Goal: Check status: Check status

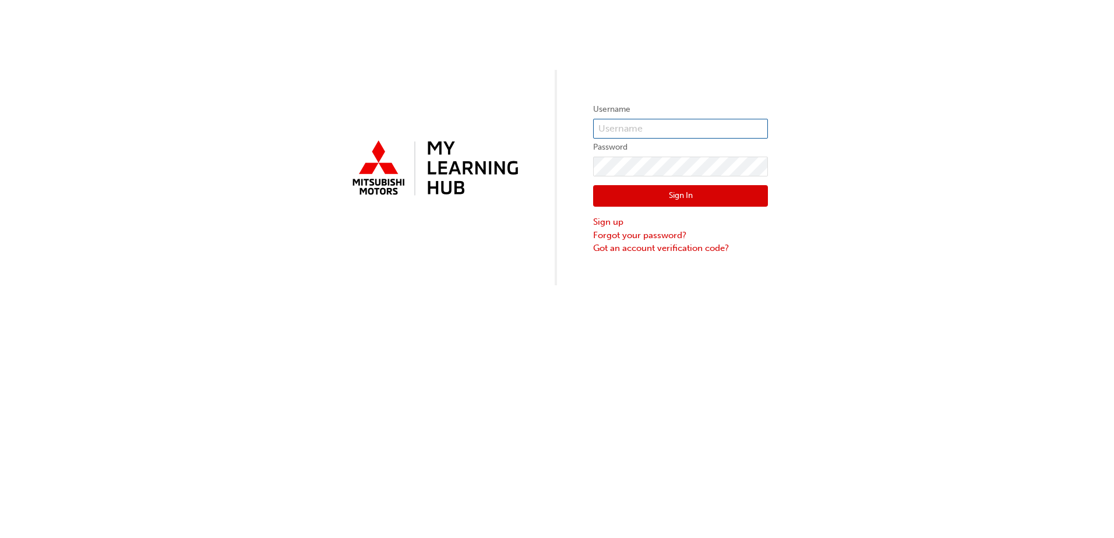
type input "[PERSON_NAME][EMAIL_ADDRESS][DOMAIN_NAME]"
click at [674, 195] on button "Sign In" at bounding box center [680, 196] width 175 height 22
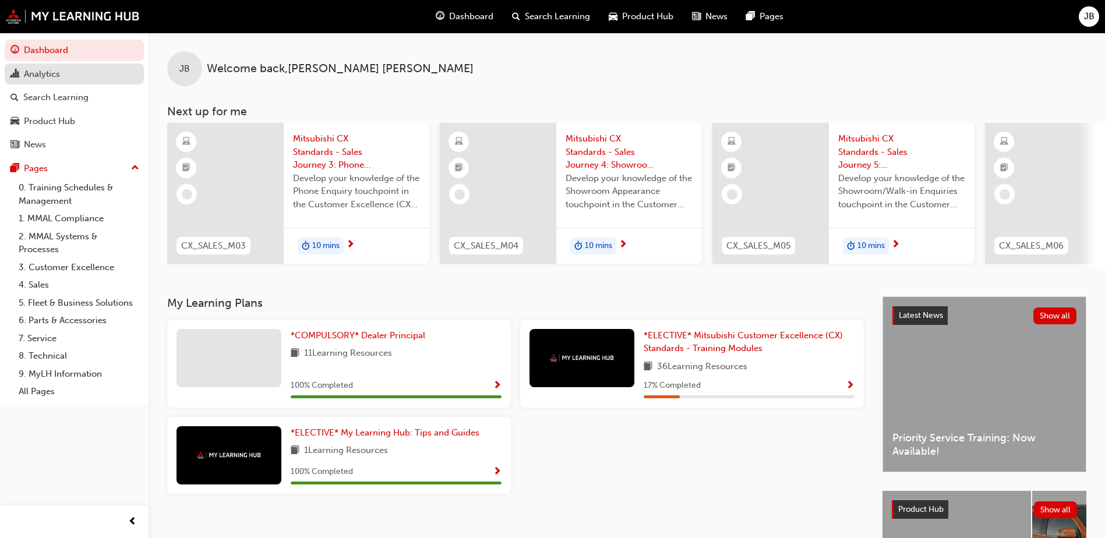
click at [46, 73] on div "Analytics" at bounding box center [42, 74] width 36 height 13
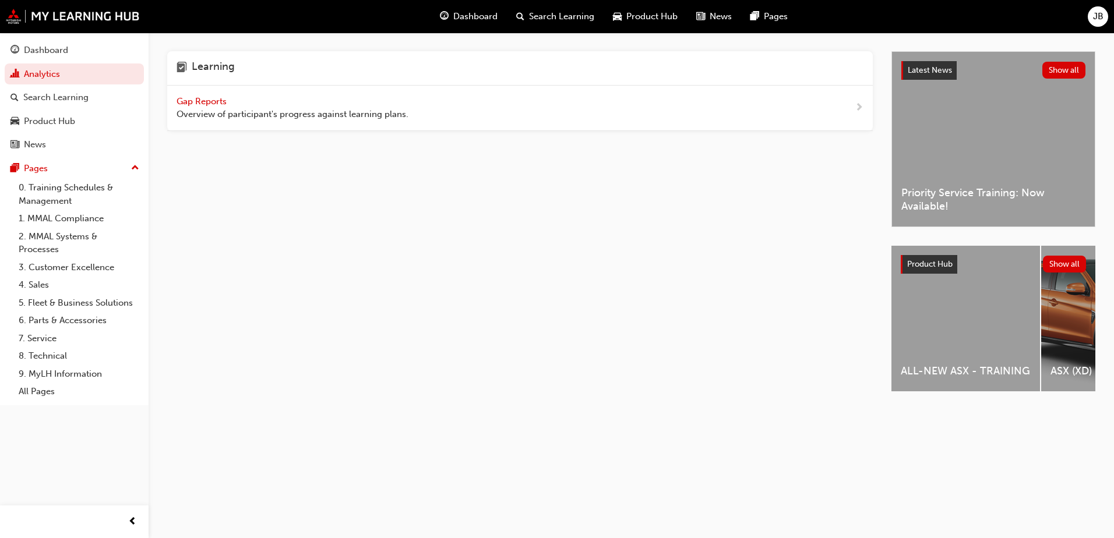
click at [206, 96] on span "Gap Reports" at bounding box center [203, 101] width 52 height 10
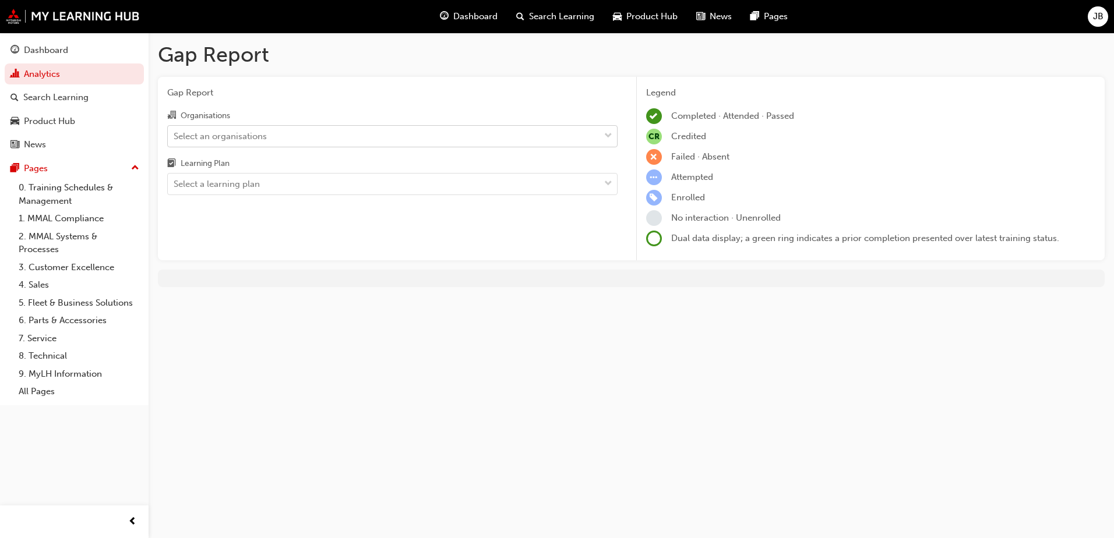
click at [331, 139] on div "Select an organisations" at bounding box center [384, 136] width 432 height 20
click at [175, 139] on input "Organisations Select an organisations" at bounding box center [174, 136] width 1 height 10
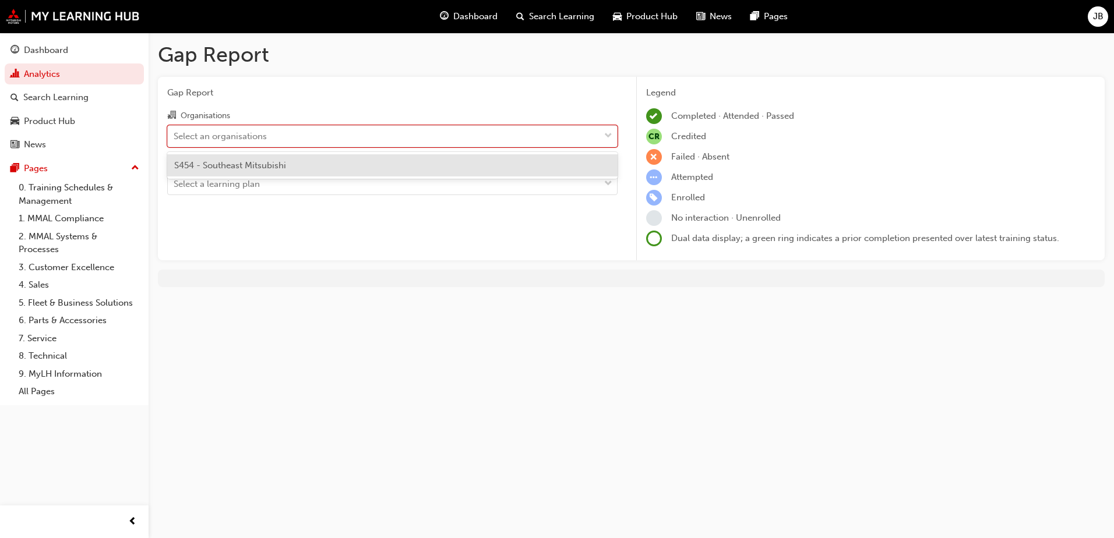
click at [270, 160] on span "S454 - Southeast Mitsubishi" at bounding box center [230, 165] width 112 height 10
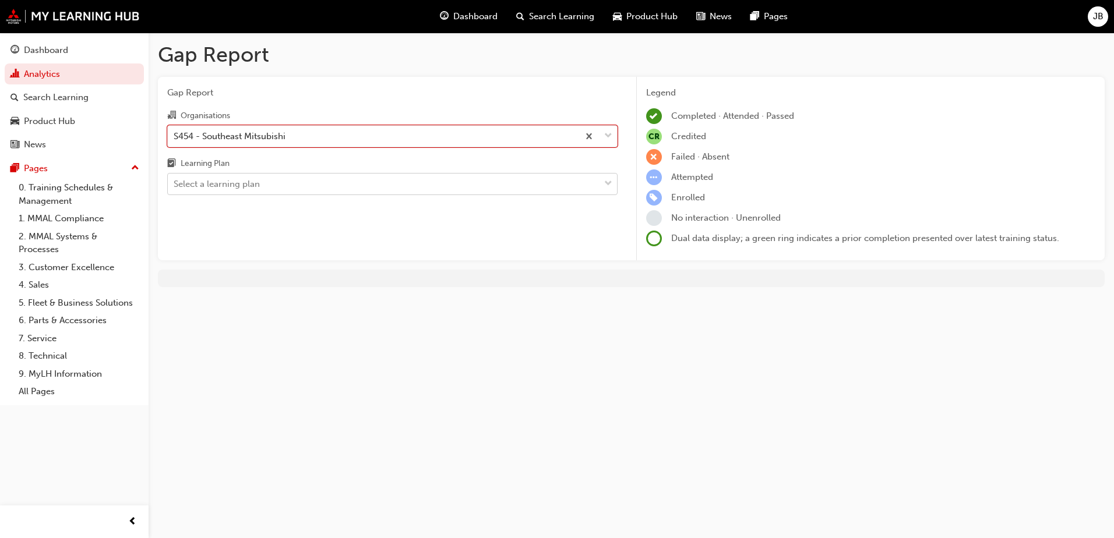
click at [275, 186] on div "Select a learning plan" at bounding box center [384, 184] width 432 height 20
click at [175, 186] on input "Learning Plan Select a learning plan" at bounding box center [174, 184] width 1 height 10
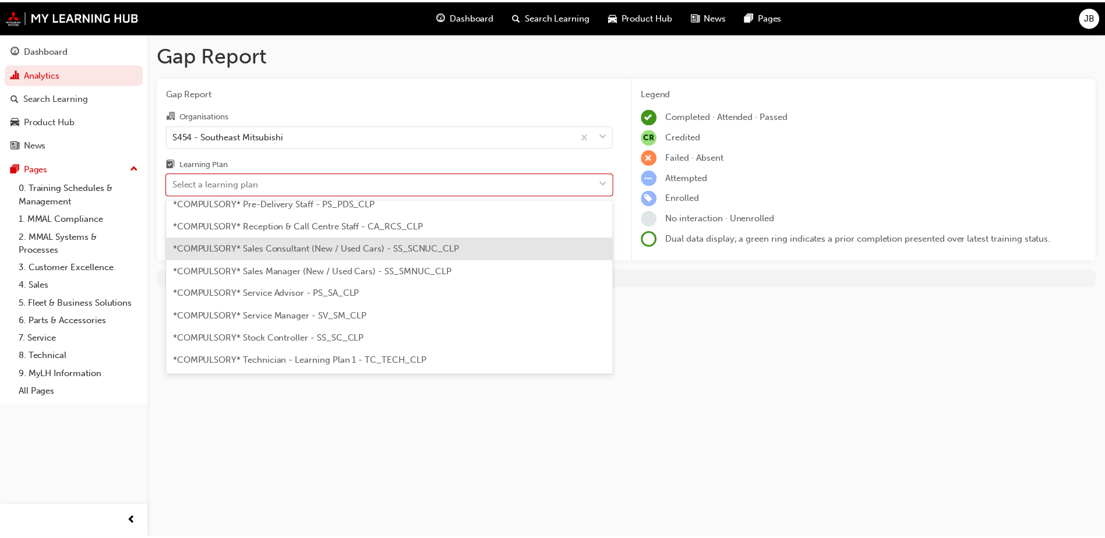
scroll to position [350, 0]
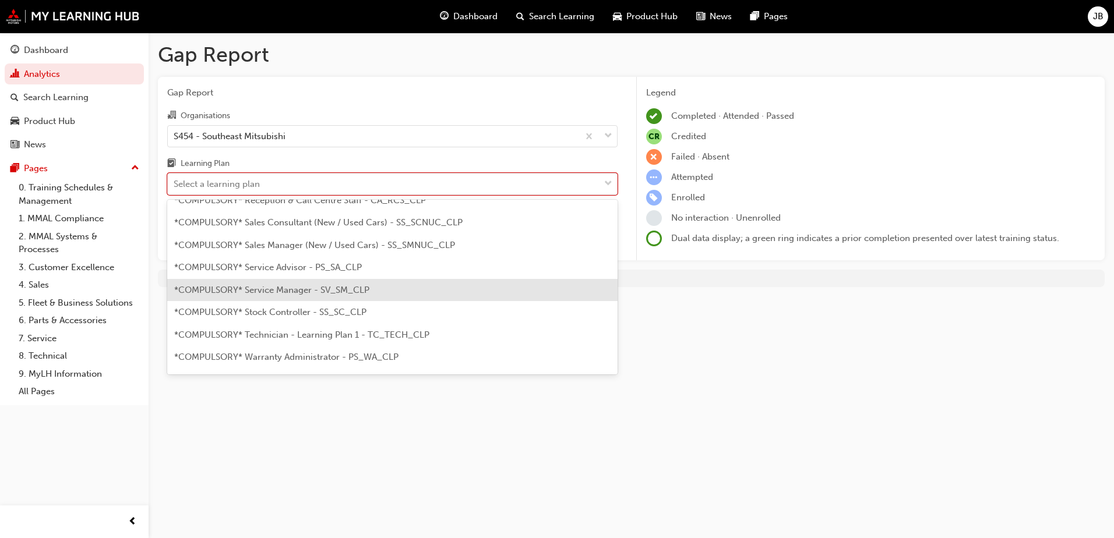
click at [346, 286] on span "*COMPULSORY* Service Manager - SV_SM_CLP" at bounding box center [271, 290] width 195 height 10
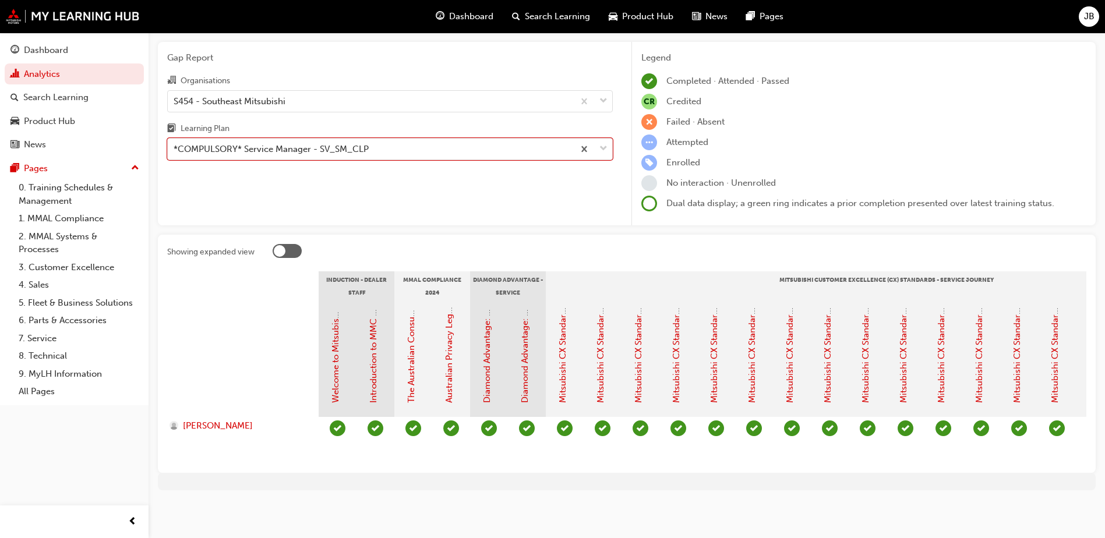
click at [280, 245] on div at bounding box center [280, 251] width 12 height 12
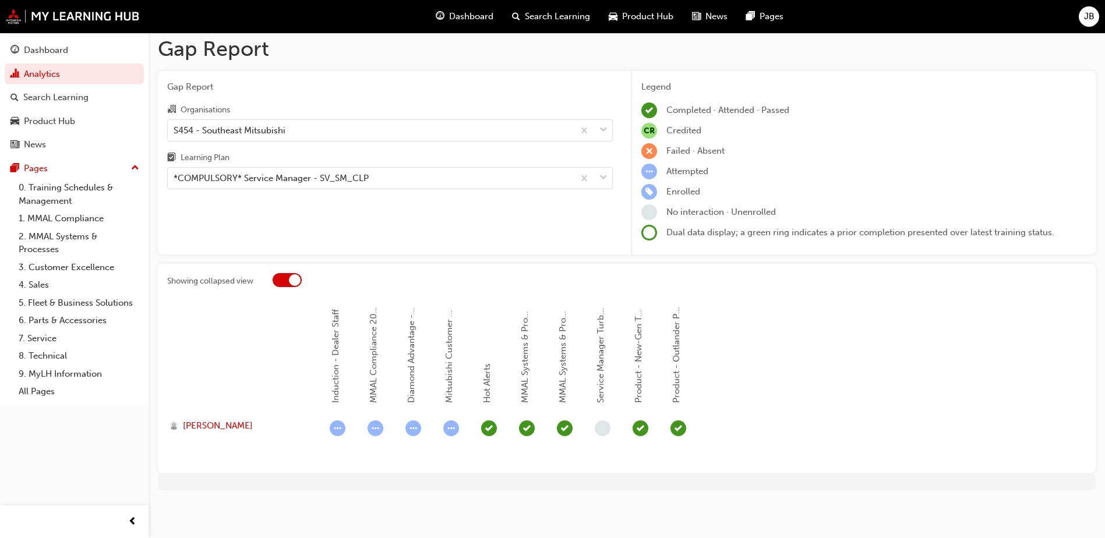
click at [295, 280] on div at bounding box center [295, 280] width 12 height 12
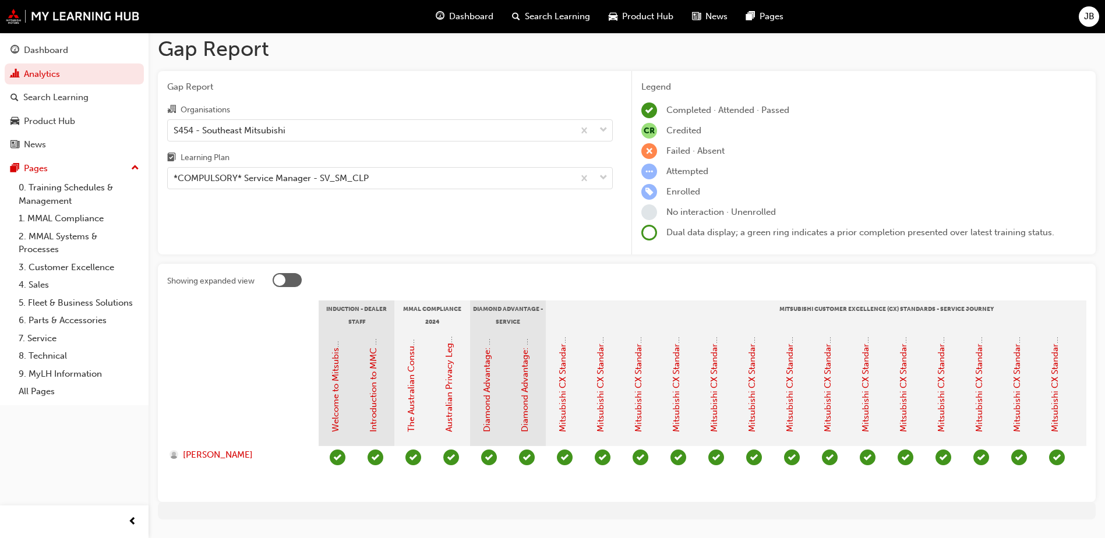
scroll to position [44, 0]
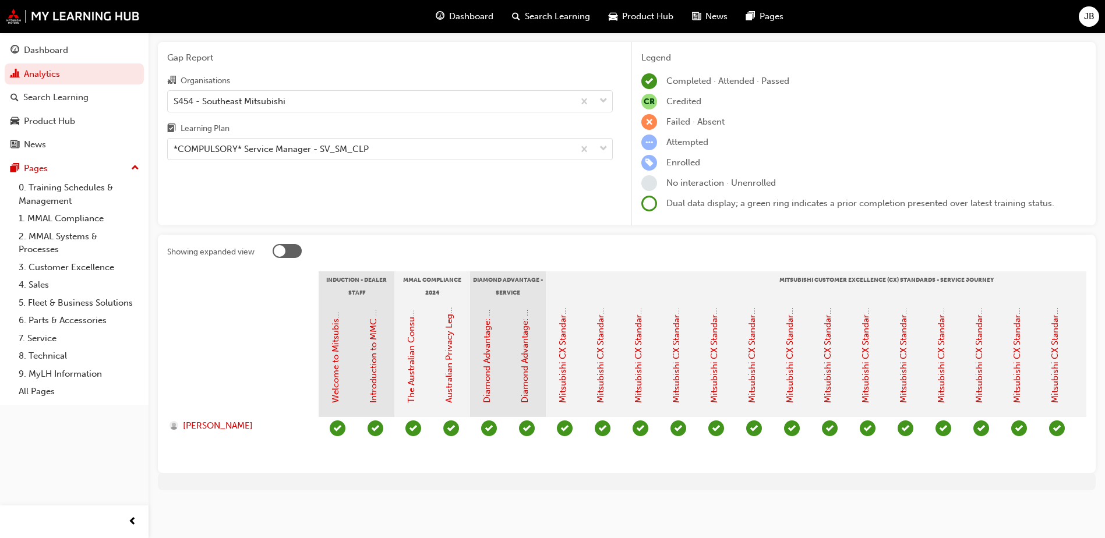
click at [283, 245] on div at bounding box center [280, 251] width 12 height 12
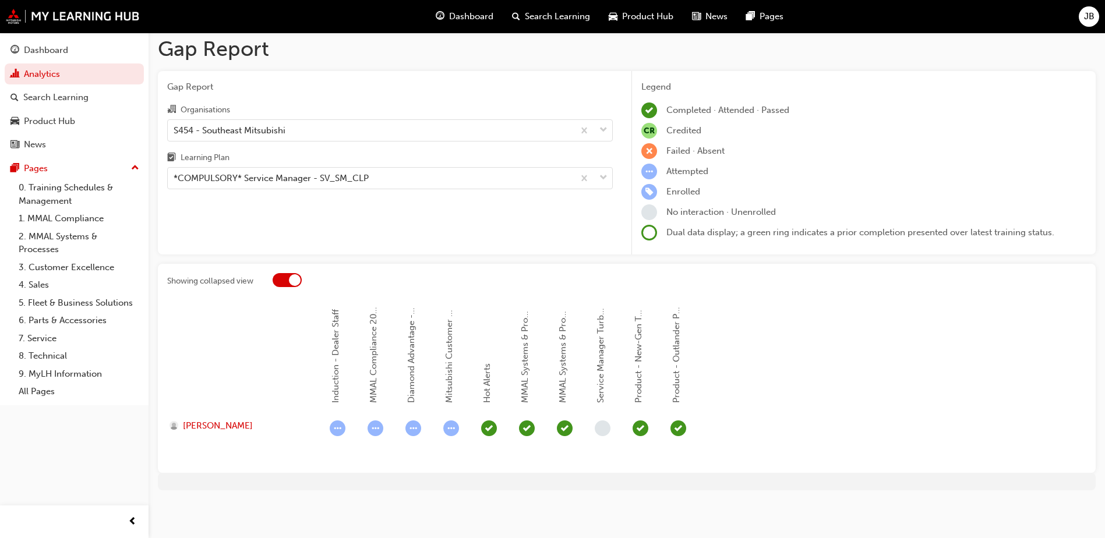
scroll to position [6, 0]
click at [297, 280] on div at bounding box center [295, 280] width 12 height 12
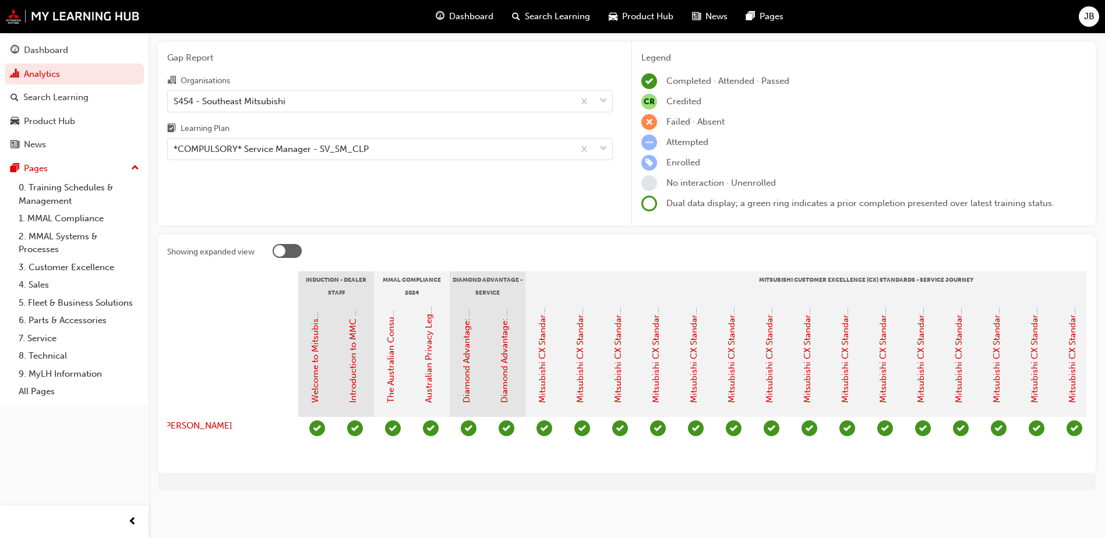
scroll to position [0, 0]
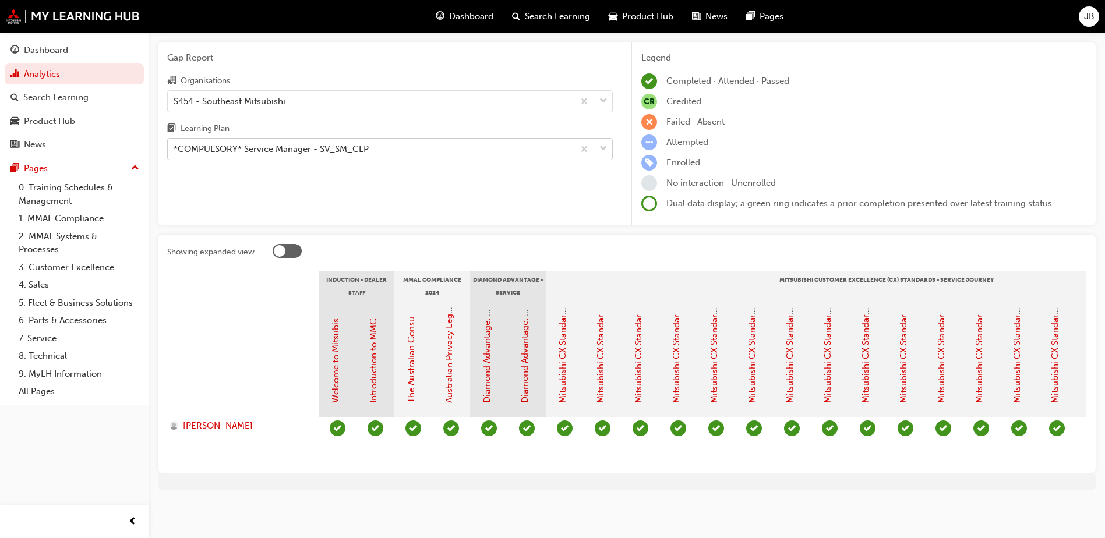
click at [389, 145] on div "*COMPULSORY* Service Manager - SV_SM_CLP" at bounding box center [371, 149] width 406 height 20
click at [175, 145] on input "Learning Plan *COMPULSORY* Service Manager - SV_SM_CLP" at bounding box center [174, 149] width 1 height 10
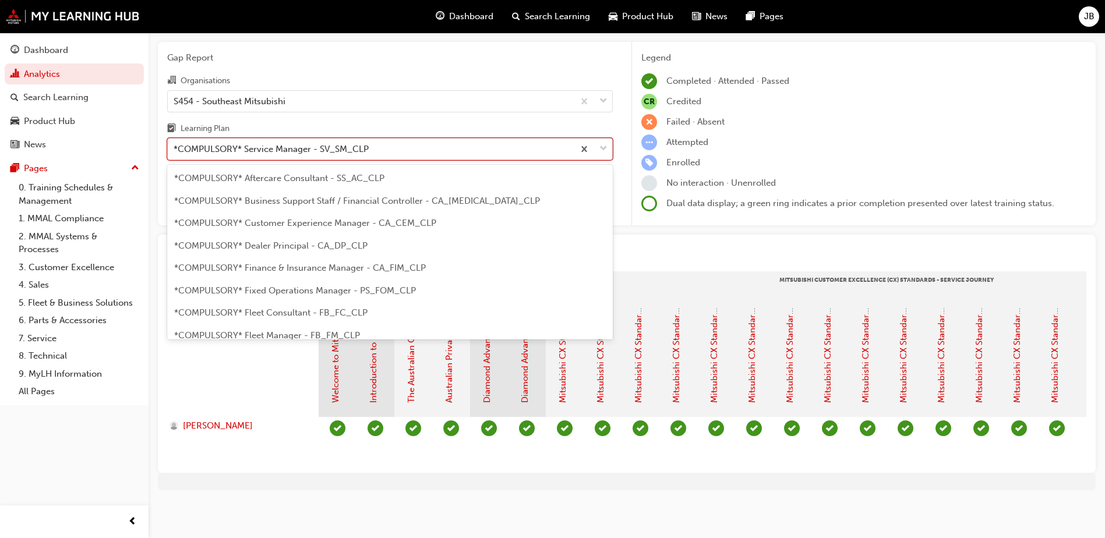
scroll to position [284, 0]
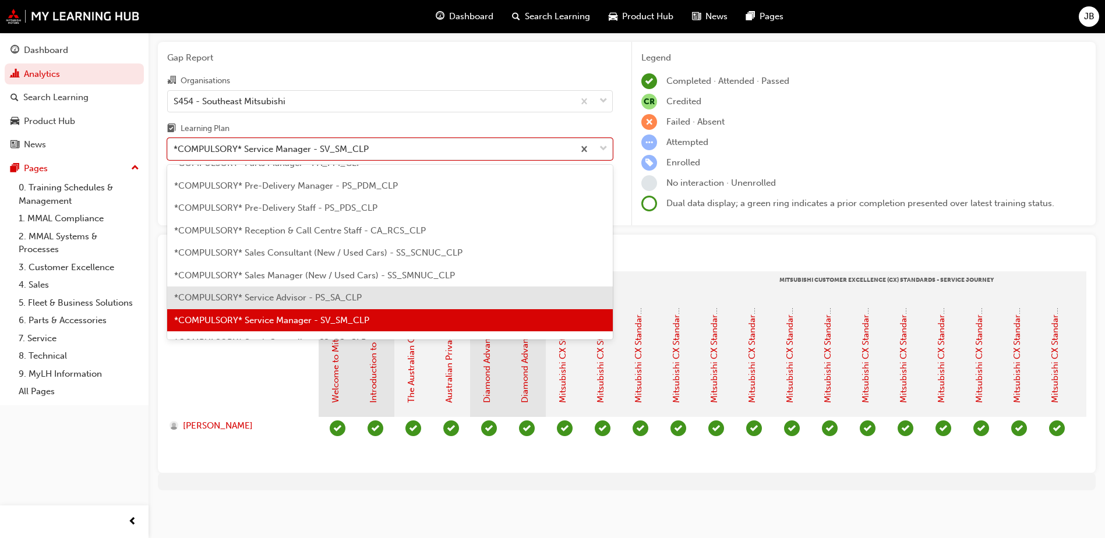
click at [323, 292] on span "*COMPULSORY* Service Advisor - PS_SA_CLP" at bounding box center [268, 297] width 188 height 10
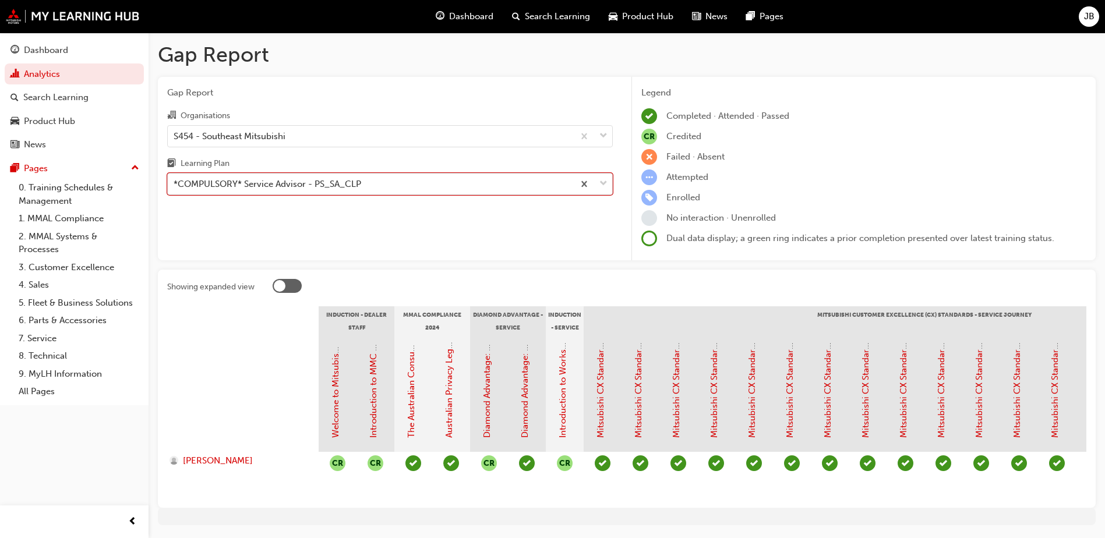
click at [341, 185] on div "*COMPULSORY* Service Advisor - PS_SA_CLP" at bounding box center [268, 184] width 188 height 13
click at [175, 185] on input "Learning Plan option *COMPULSORY* Service Advisor - PS_SA_CLP, selected. 0 resu…" at bounding box center [174, 184] width 1 height 10
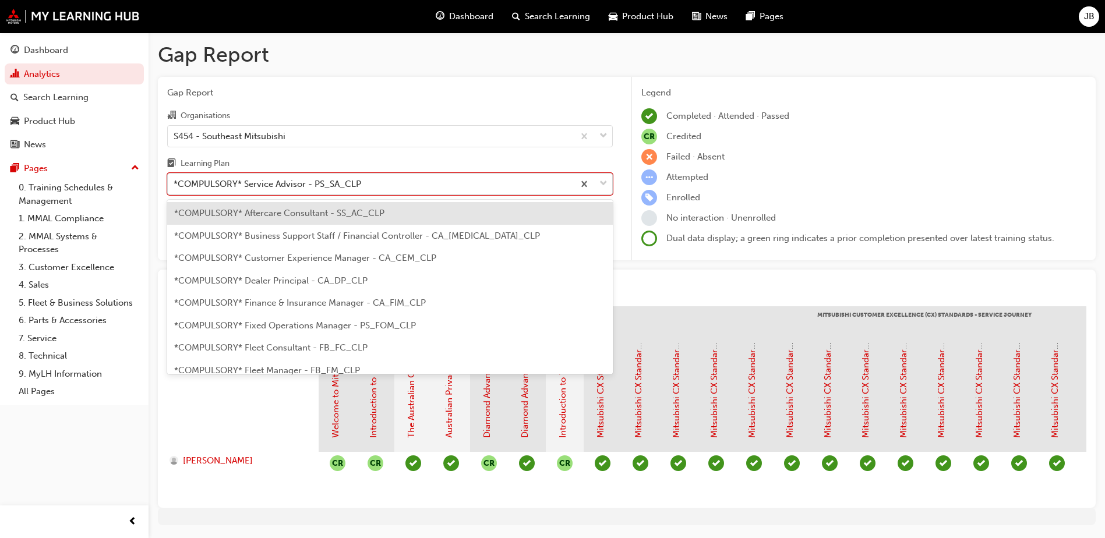
scroll to position [262, 0]
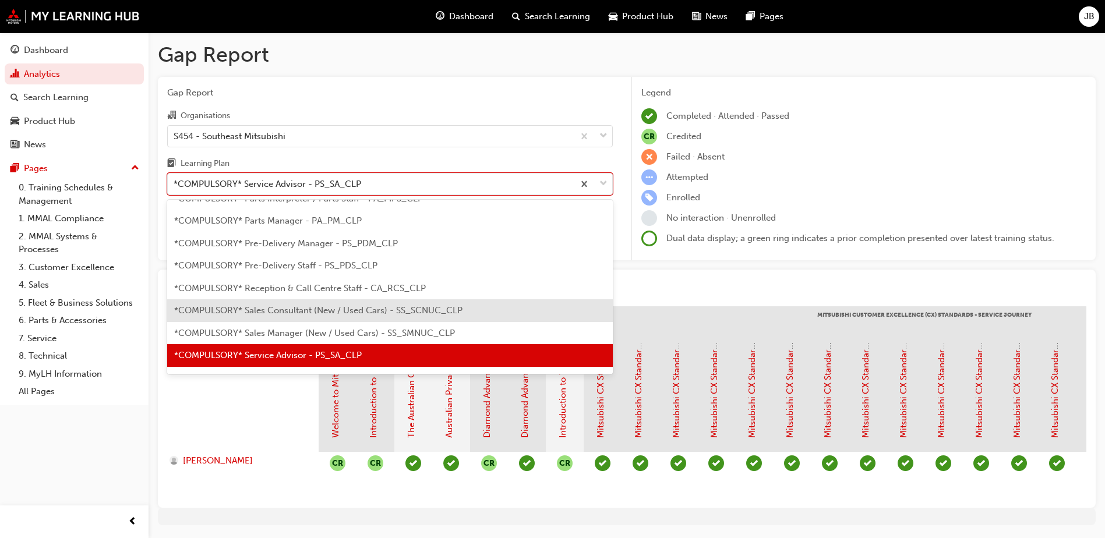
click at [309, 307] on span "*COMPULSORY* Sales Consultant (New / Used Cars) - SS_SCNUC_CLP" at bounding box center [318, 310] width 288 height 10
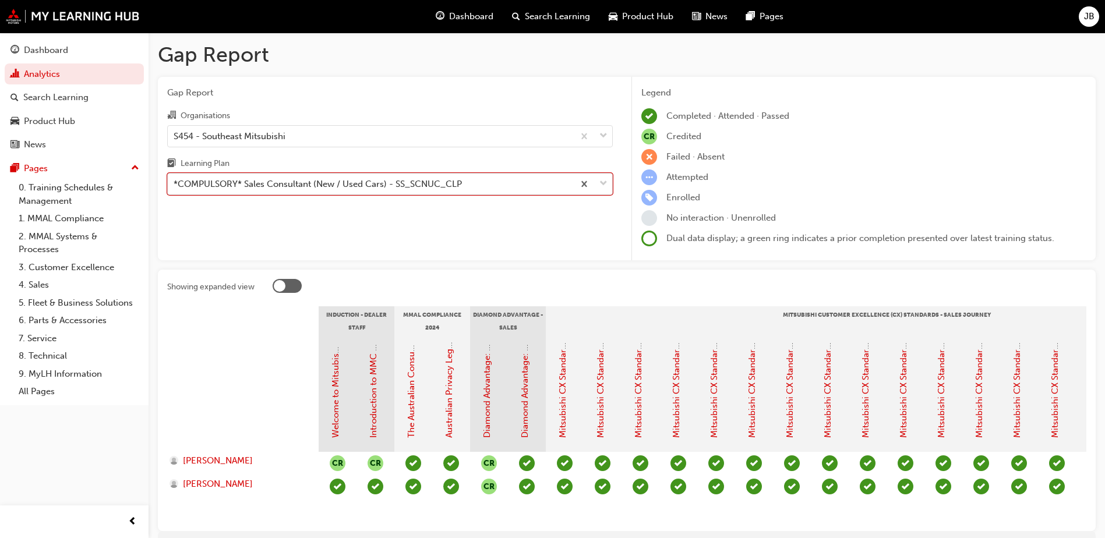
click at [315, 182] on div "*COMPULSORY* Sales Consultant (New / Used Cars) - SS_SCNUC_CLP" at bounding box center [318, 184] width 288 height 13
click at [175, 182] on input "Learning Plan option *COMPULSORY* Sales Consultant (New / Used Cars) - SS_SCNUC…" at bounding box center [174, 184] width 1 height 10
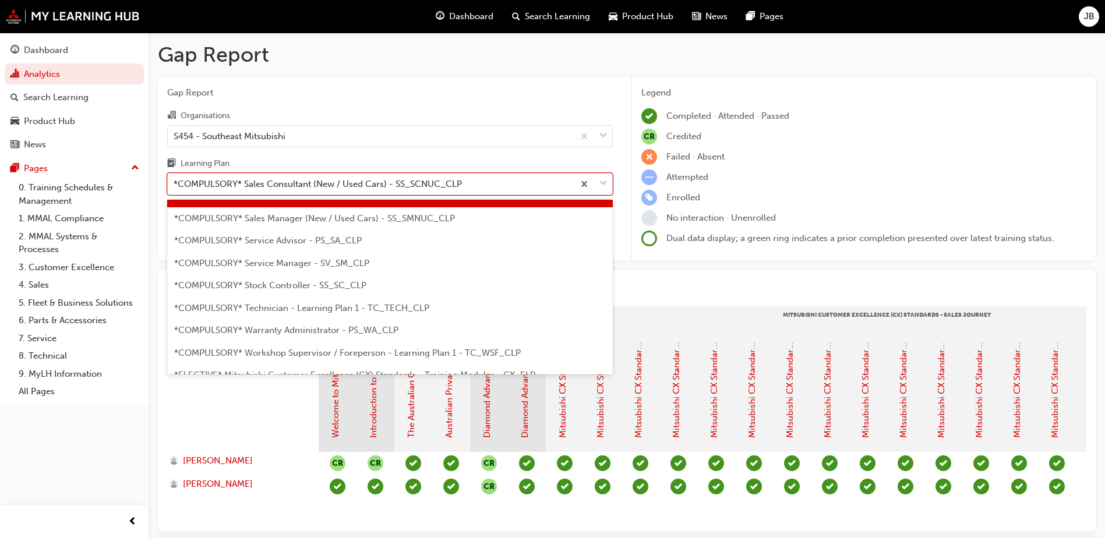
scroll to position [396, 0]
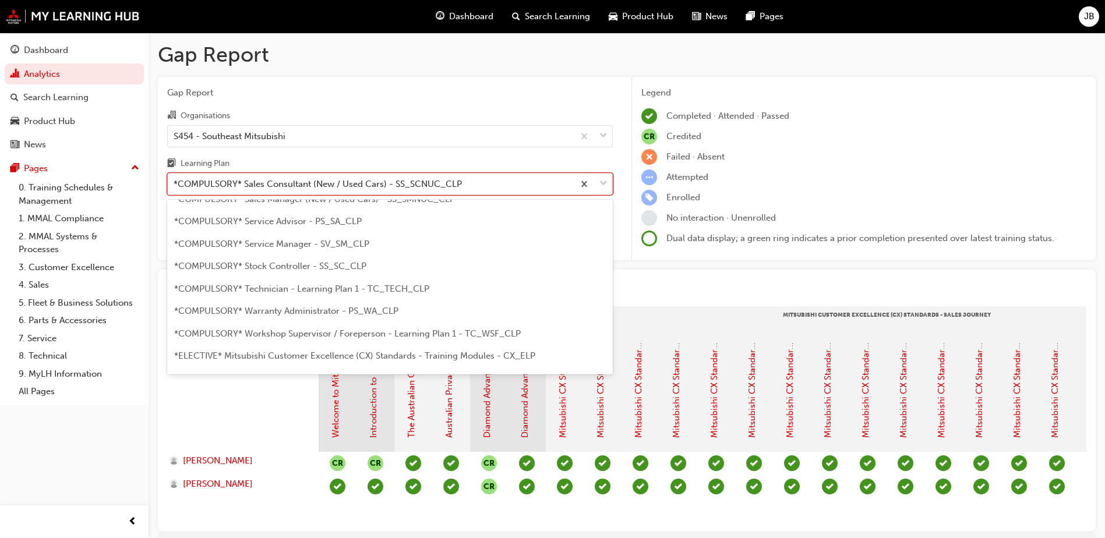
click at [299, 248] on span "*COMPULSORY* Service Manager - SV_SM_CLP" at bounding box center [271, 244] width 195 height 10
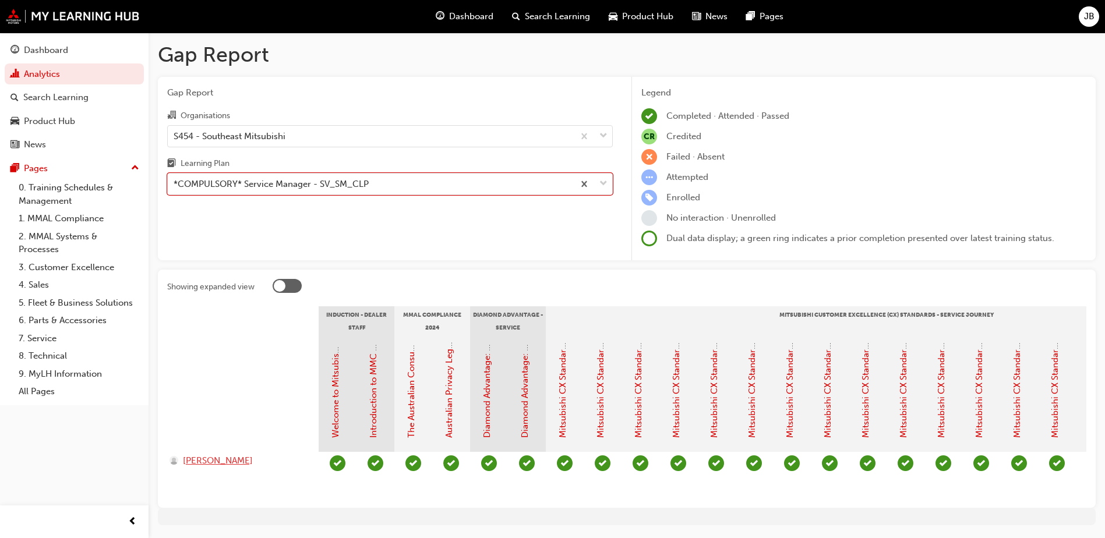
click at [215, 461] on span "[PERSON_NAME]" at bounding box center [218, 460] width 70 height 13
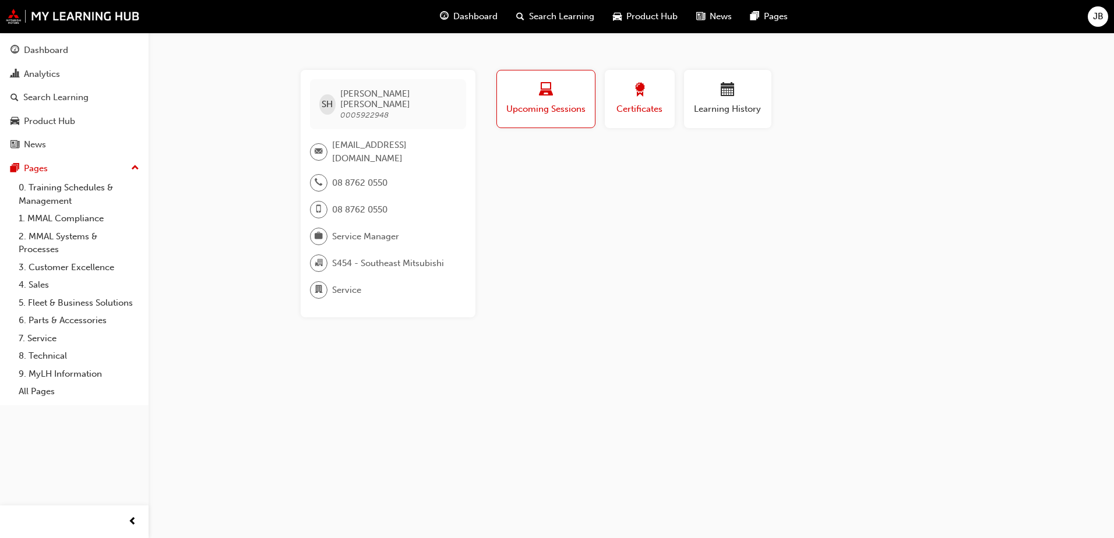
click at [635, 104] on span "Certificates" at bounding box center [640, 109] width 52 height 13
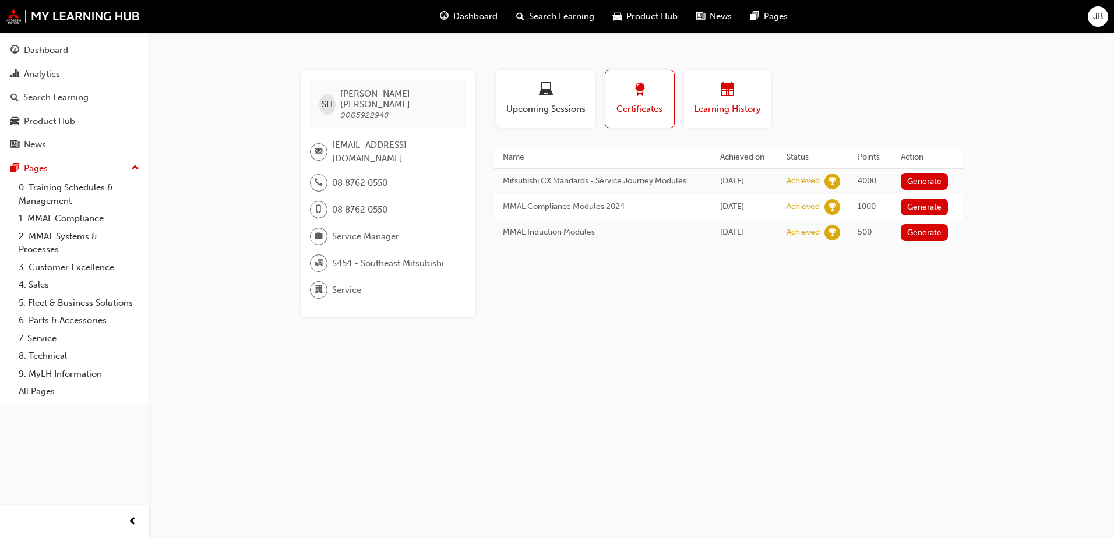
click at [727, 95] on span "calendar-icon" at bounding box center [728, 91] width 14 height 16
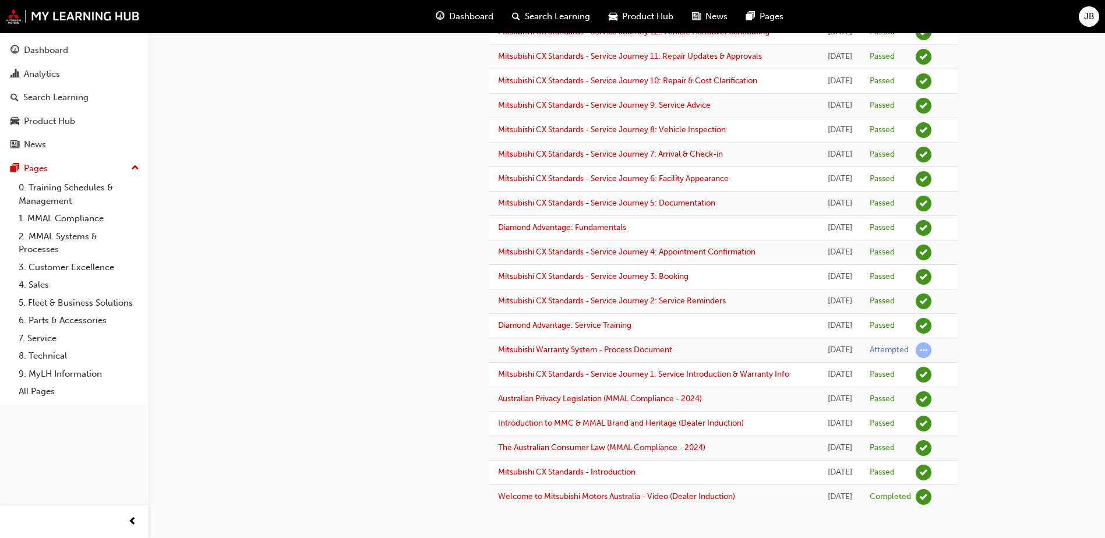
scroll to position [480, 0]
click at [607, 345] on link "Mitsubishi Warranty System - Process Document" at bounding box center [585, 350] width 174 height 10
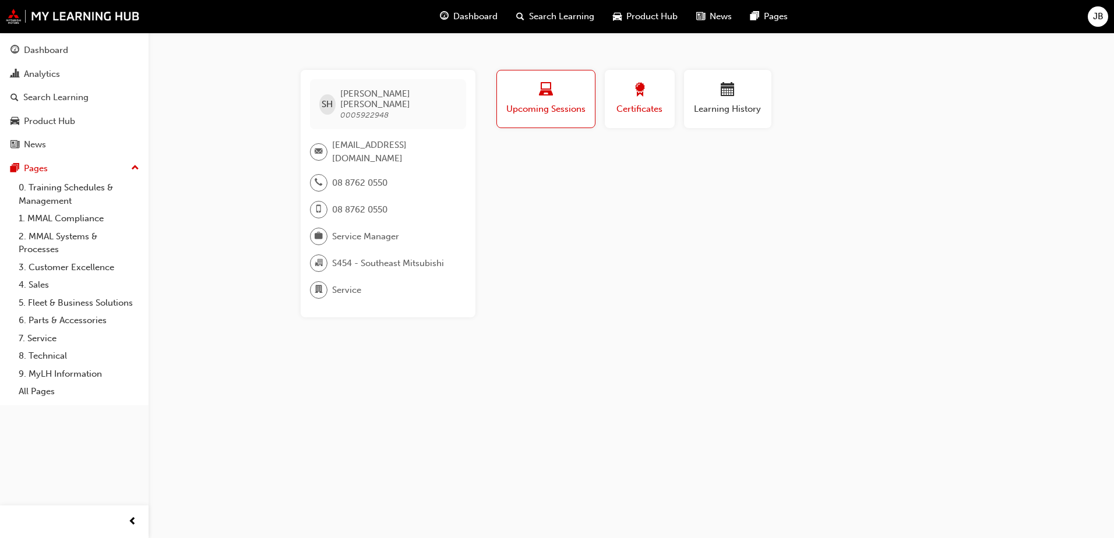
click at [640, 97] on span "award-icon" at bounding box center [640, 91] width 14 height 16
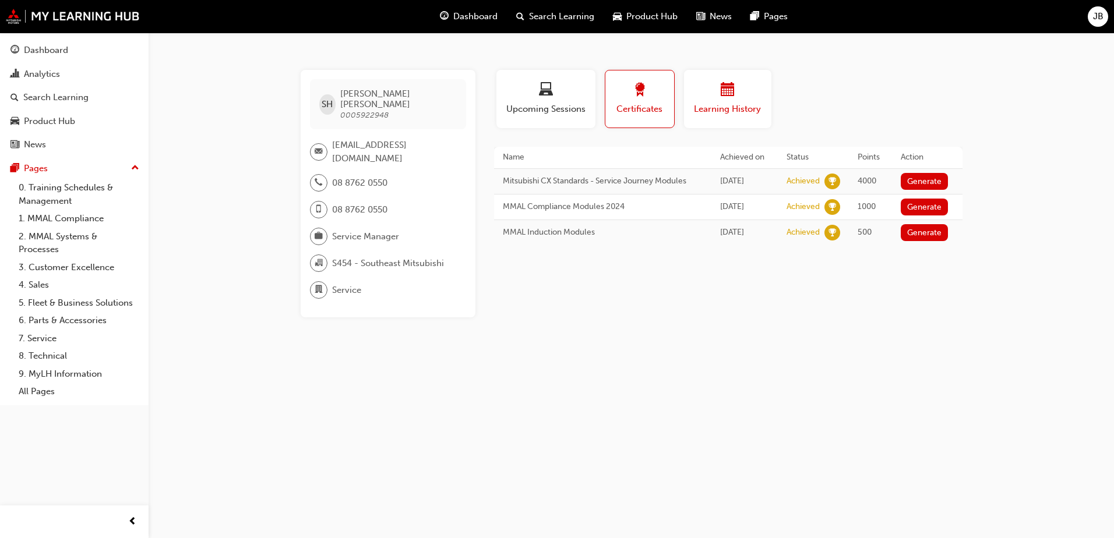
click at [739, 99] on div "button" at bounding box center [728, 92] width 70 height 18
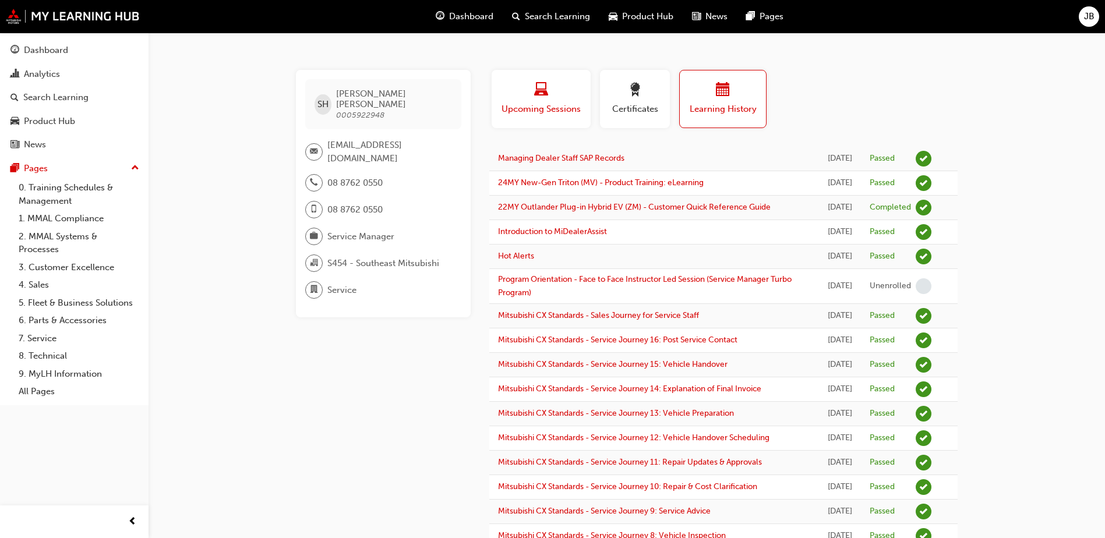
click at [543, 96] on span "laptop-icon" at bounding box center [541, 91] width 14 height 16
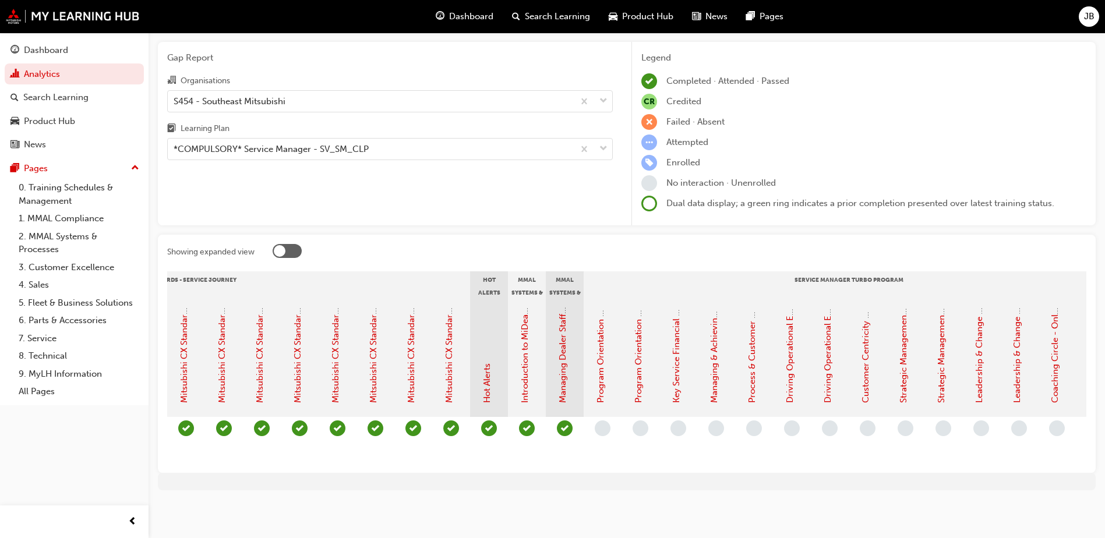
scroll to position [0, 898]
